Goal: Navigation & Orientation: Find specific page/section

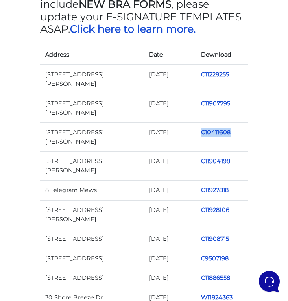
scroll to position [127, 0]
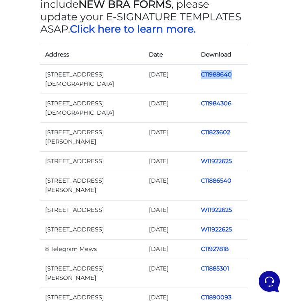
scroll to position [127, 0]
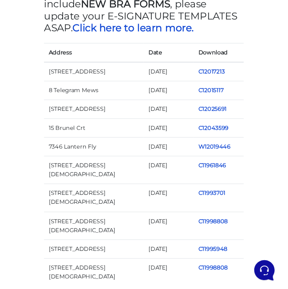
scroll to position [127, 0]
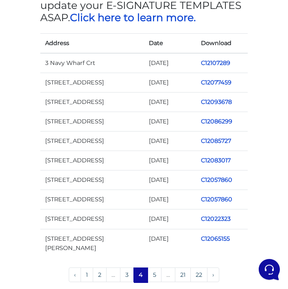
scroll to position [139, 0]
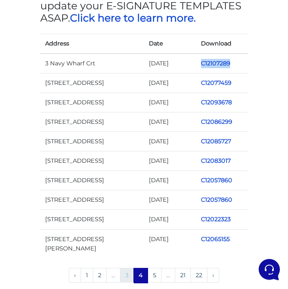
click at [131, 268] on link "3" at bounding box center [127, 275] width 14 height 15
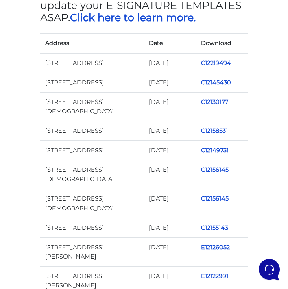
scroll to position [139, 0]
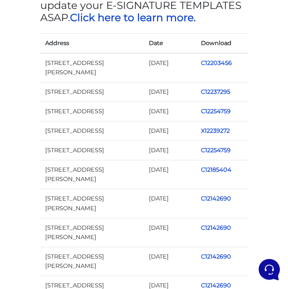
scroll to position [139, 0]
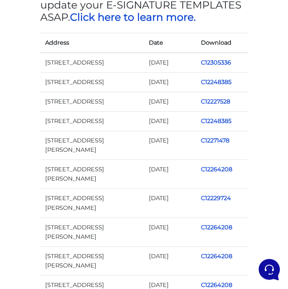
scroll to position [139, 0]
